Goal: Navigation & Orientation: Understand site structure

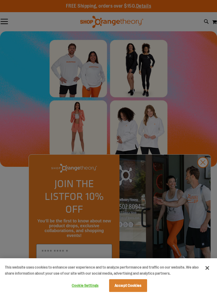
click at [205, 175] on div at bounding box center [108, 147] width 217 height 295
click at [144, 288] on button "Accept Cookies" at bounding box center [128, 285] width 38 height 13
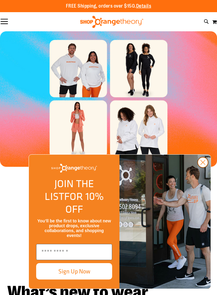
click at [207, 167] on circle "Close dialog" at bounding box center [203, 162] width 10 height 10
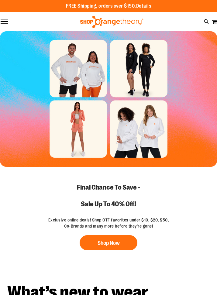
click at [101, 23] on img at bounding box center [111, 22] width 65 height 12
click at [6, 21] on button "Toggle Nav" at bounding box center [4, 22] width 9 height 6
